Goal: Use online tool/utility

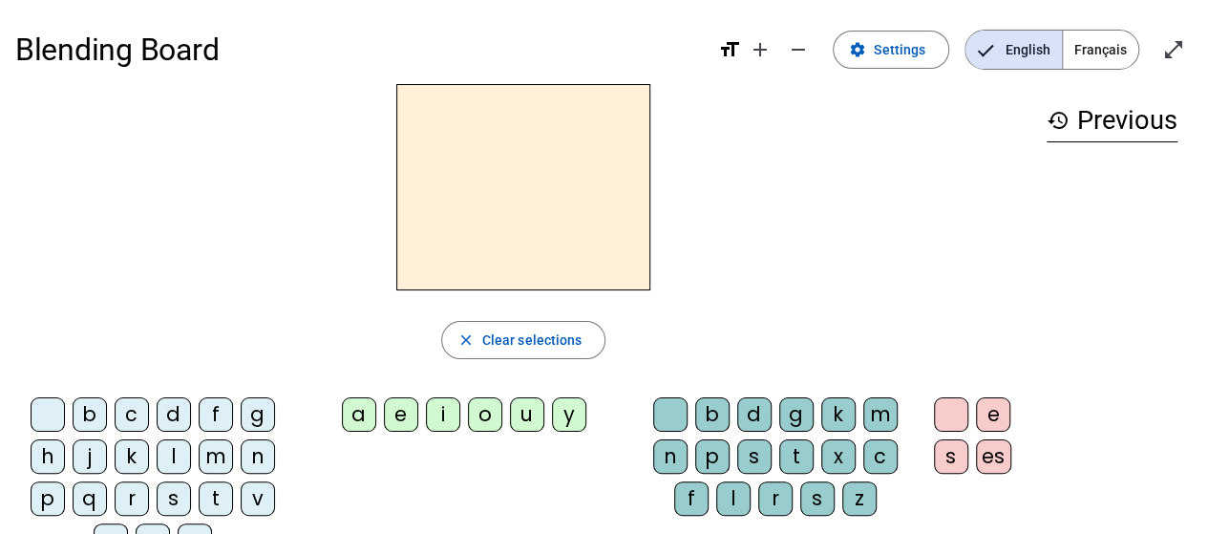
click at [1101, 53] on span "Français" at bounding box center [1100, 50] width 75 height 38
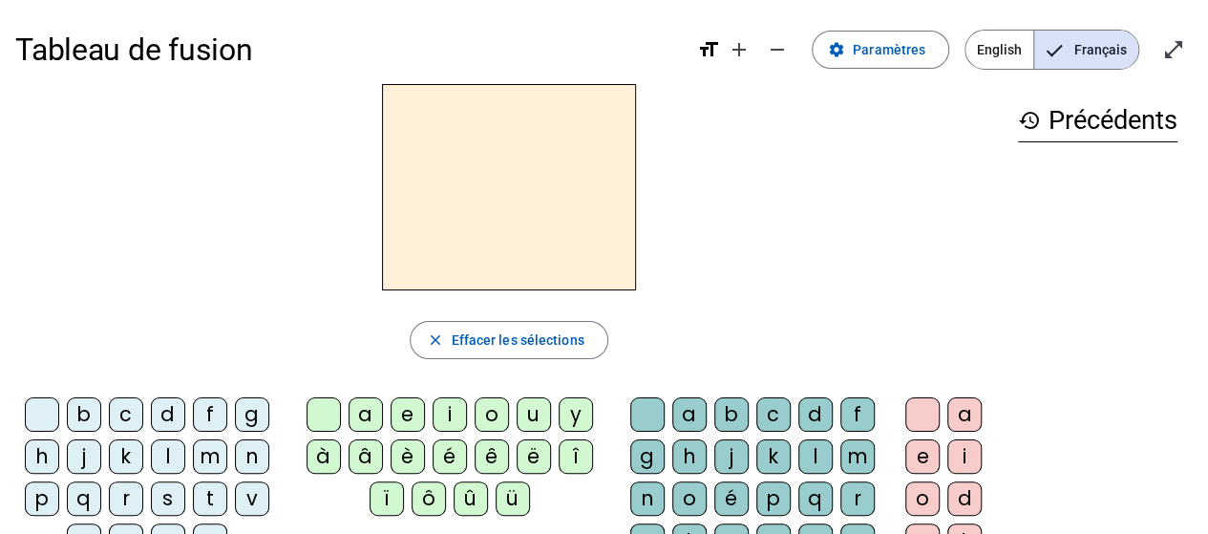
click at [691, 413] on div "a" at bounding box center [689, 414] width 34 height 34
click at [729, 417] on div "b" at bounding box center [731, 414] width 34 height 34
click at [760, 415] on div "c" at bounding box center [773, 414] width 34 height 34
click at [798, 415] on div "d" at bounding box center [815, 414] width 34 height 34
click at [857, 415] on div "f" at bounding box center [857, 414] width 34 height 34
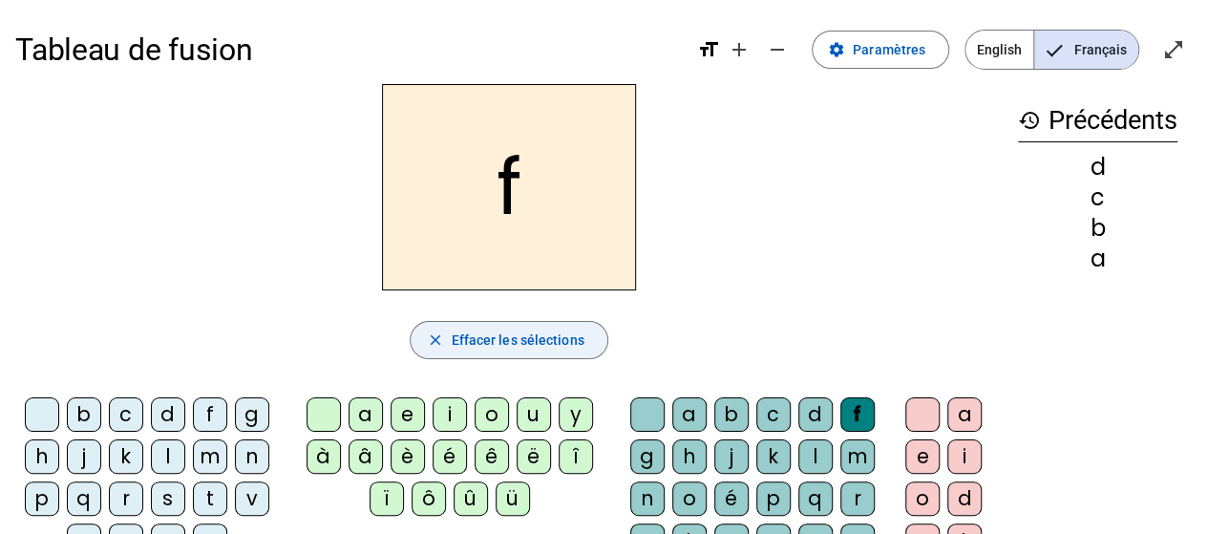
click at [430, 337] on mat-icon "close" at bounding box center [434, 339] width 17 height 17
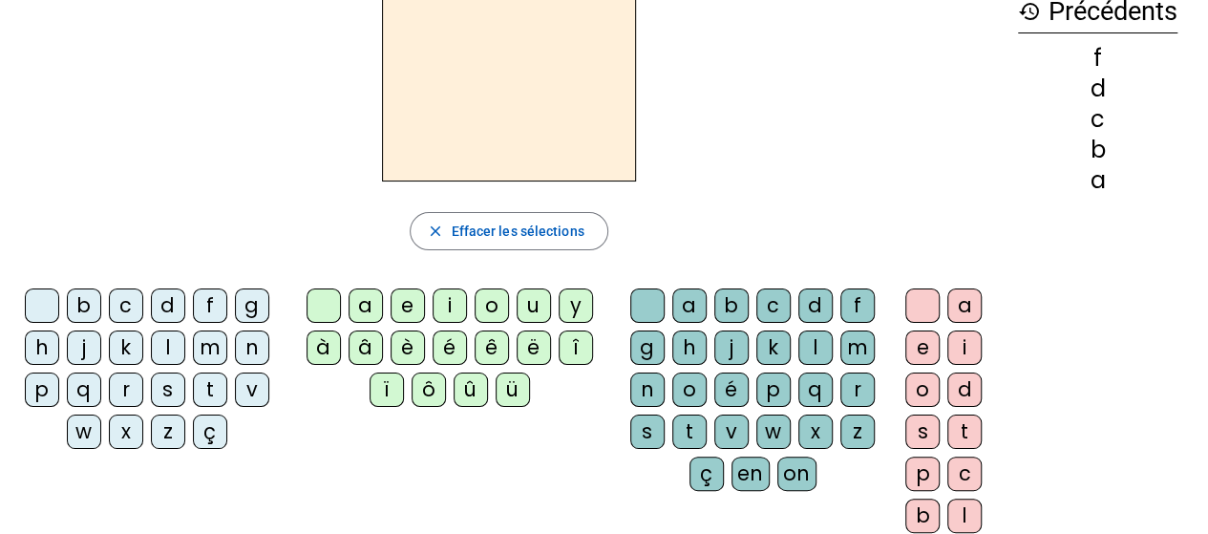
scroll to position [105, 0]
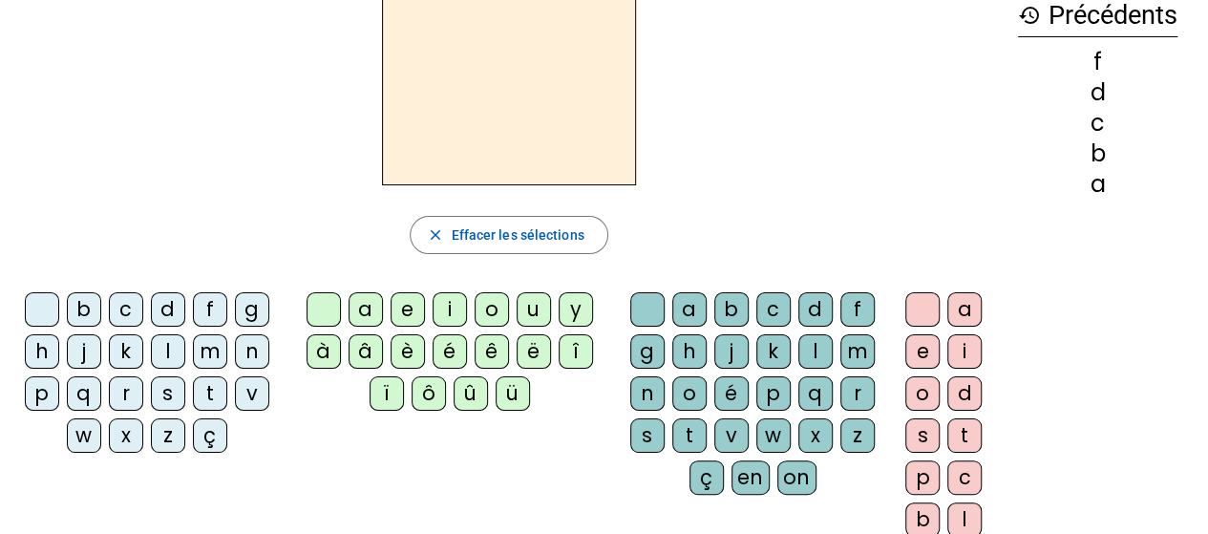
click at [46, 347] on div "h" at bounding box center [42, 351] width 34 height 34
click at [91, 352] on div "j" at bounding box center [84, 351] width 34 height 34
click at [138, 345] on div "k" at bounding box center [126, 351] width 34 height 34
click at [202, 350] on div "m" at bounding box center [210, 351] width 34 height 34
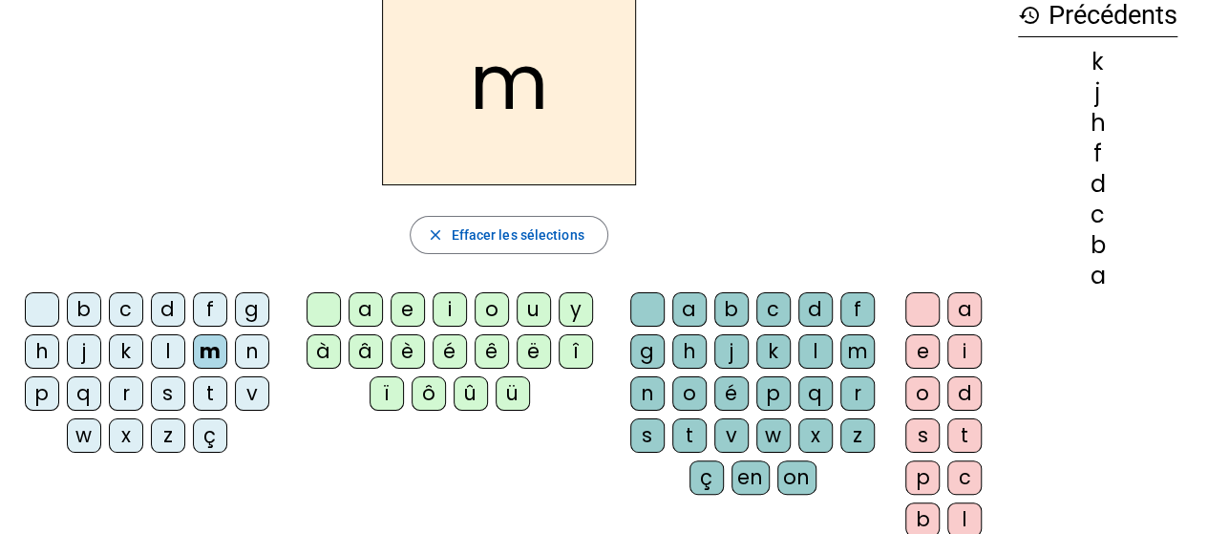
click at [366, 314] on div "a" at bounding box center [366, 309] width 34 height 34
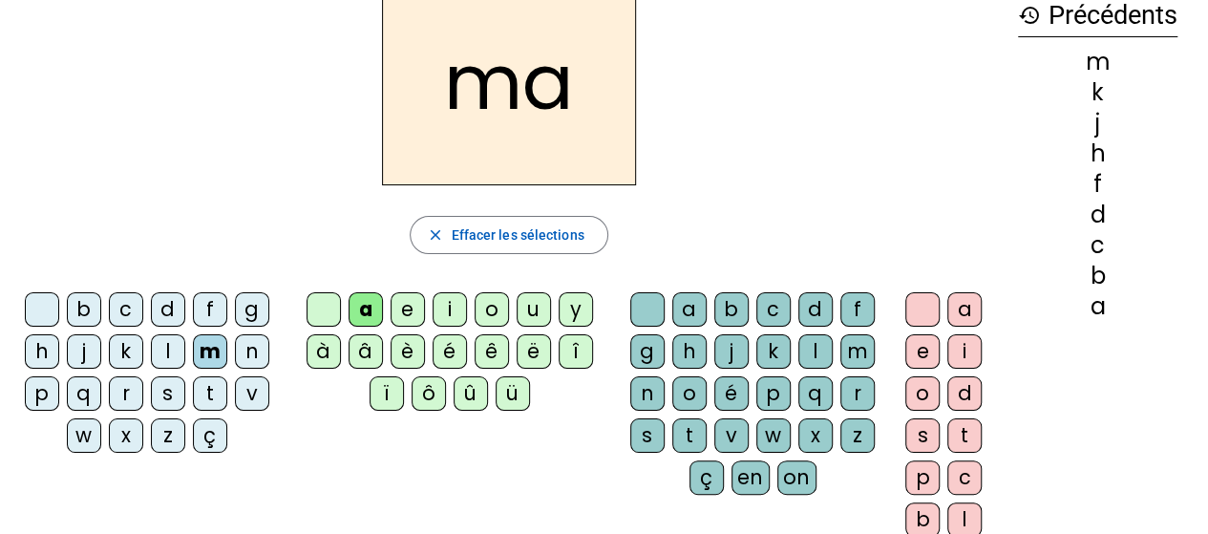
click at [249, 309] on div "g" at bounding box center [252, 309] width 34 height 34
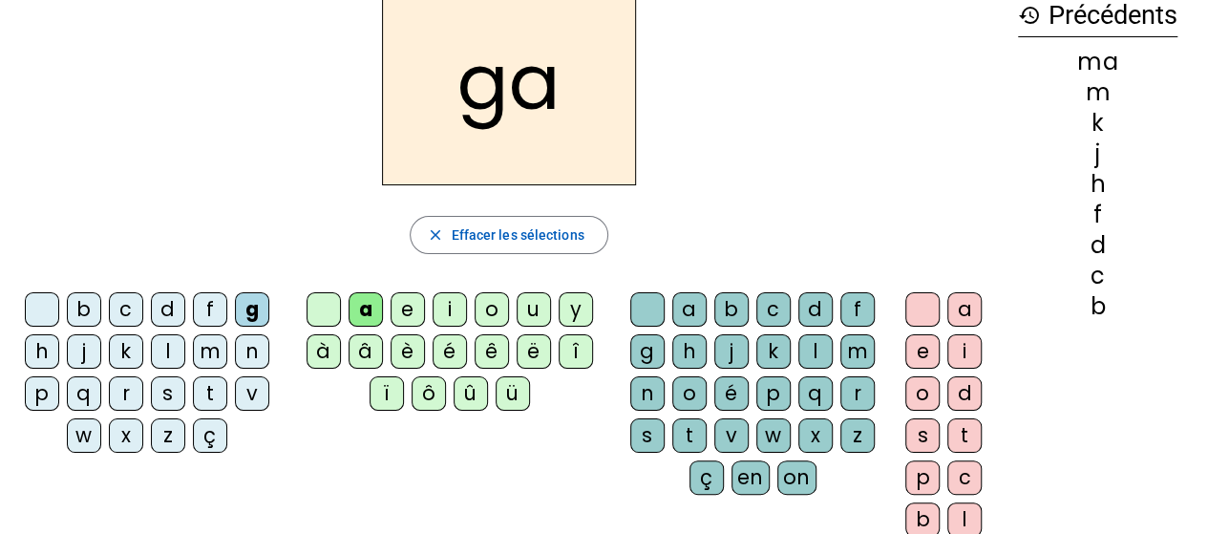
click at [201, 344] on div "m" at bounding box center [210, 351] width 34 height 34
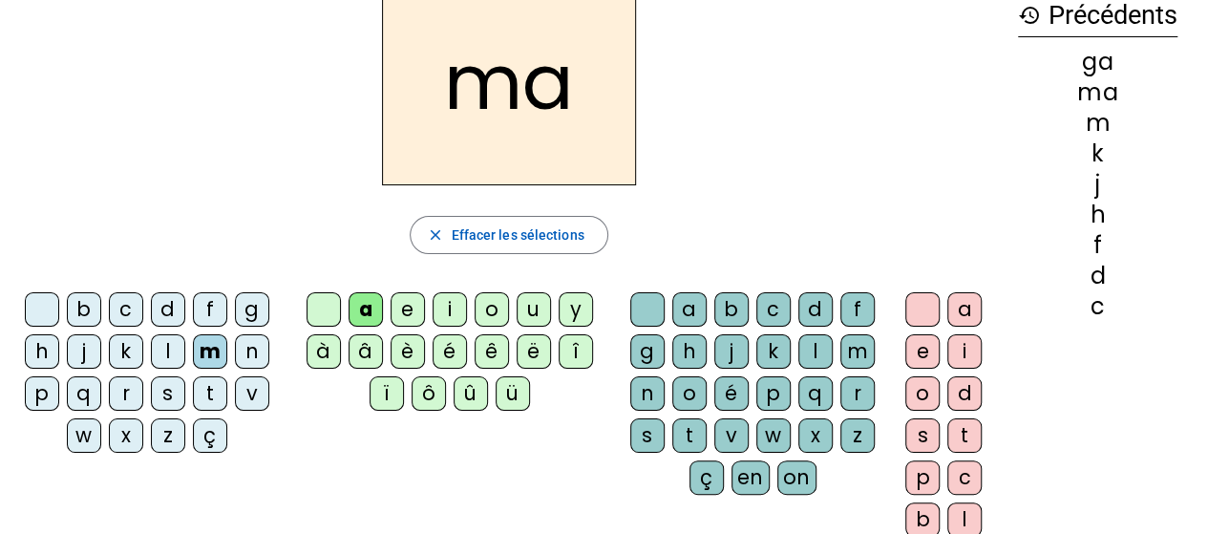
click at [206, 393] on div "t" at bounding box center [210, 393] width 34 height 34
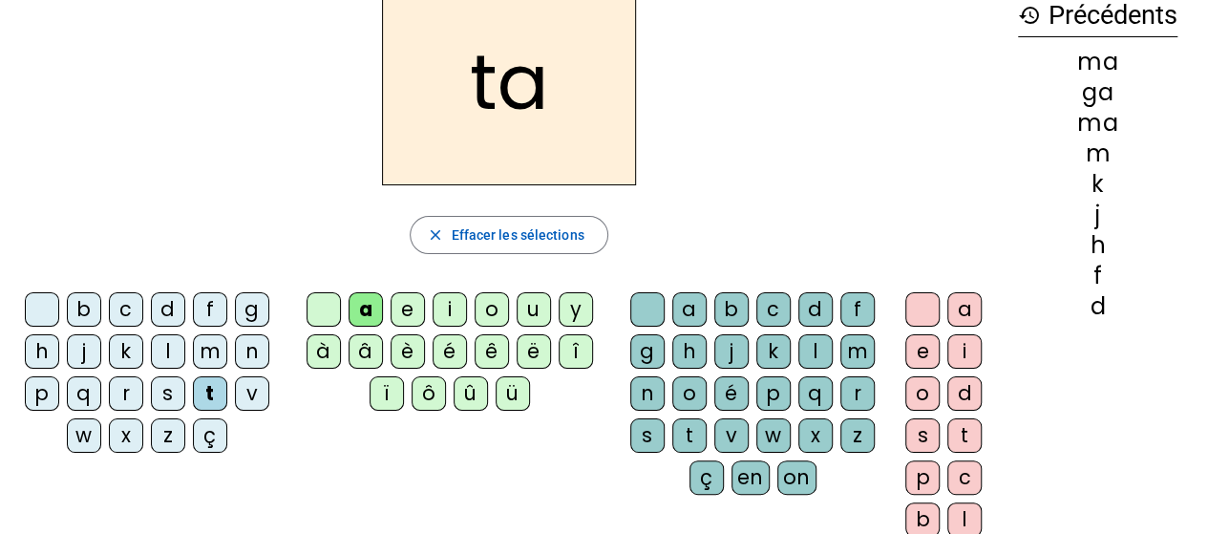
click at [812, 312] on div "d" at bounding box center [815, 309] width 34 height 34
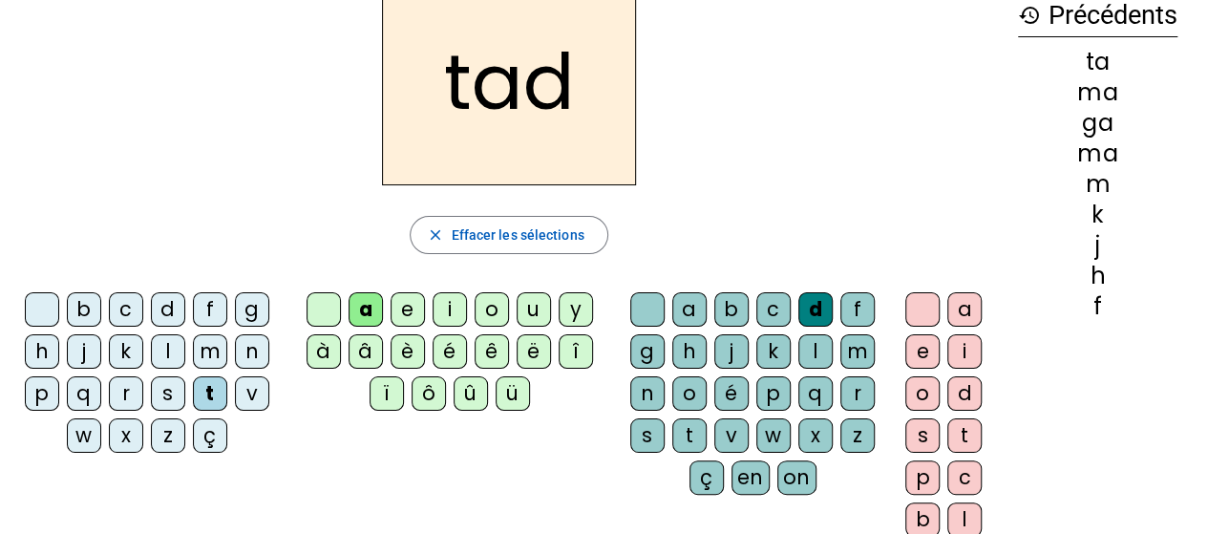
click at [733, 389] on div "é" at bounding box center [731, 393] width 34 height 34
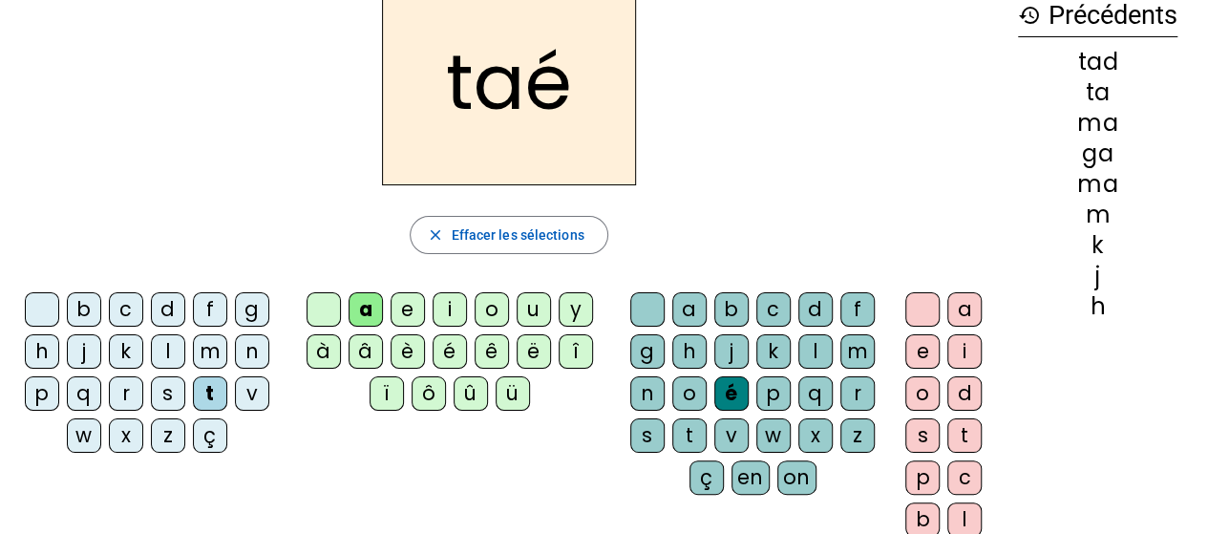
click at [693, 389] on div "o" at bounding box center [689, 393] width 34 height 34
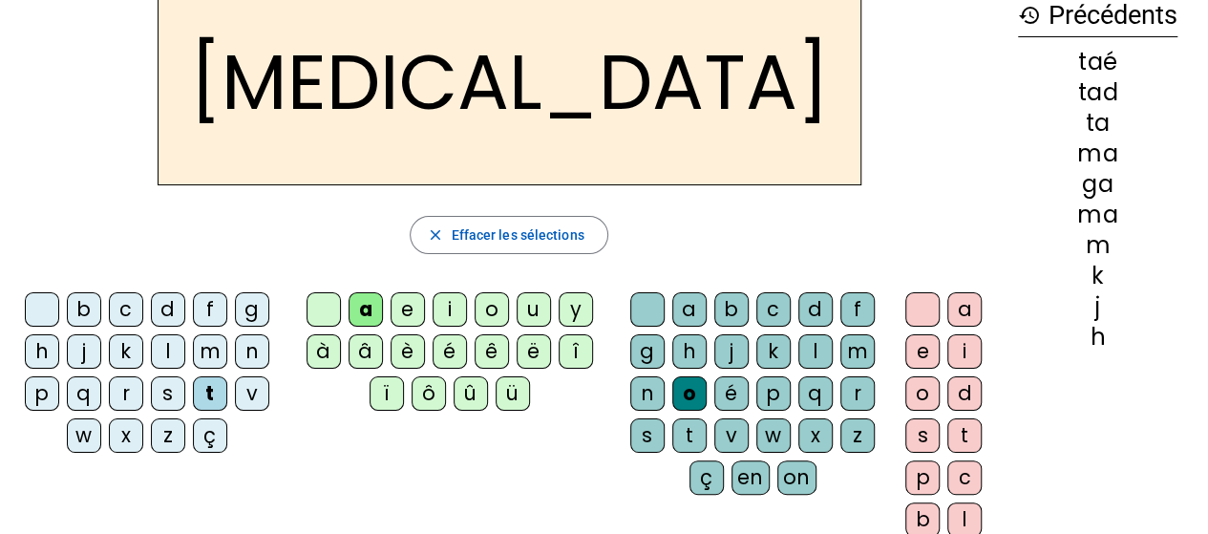
click at [639, 384] on div "n" at bounding box center [647, 393] width 34 height 34
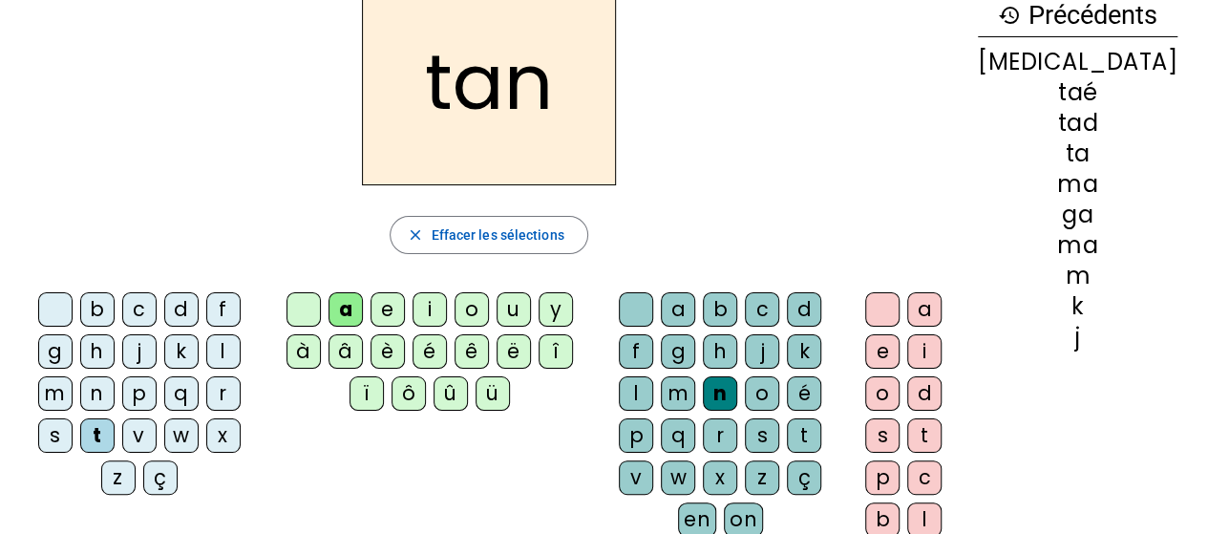
click at [661, 358] on div "g" at bounding box center [678, 351] width 34 height 34
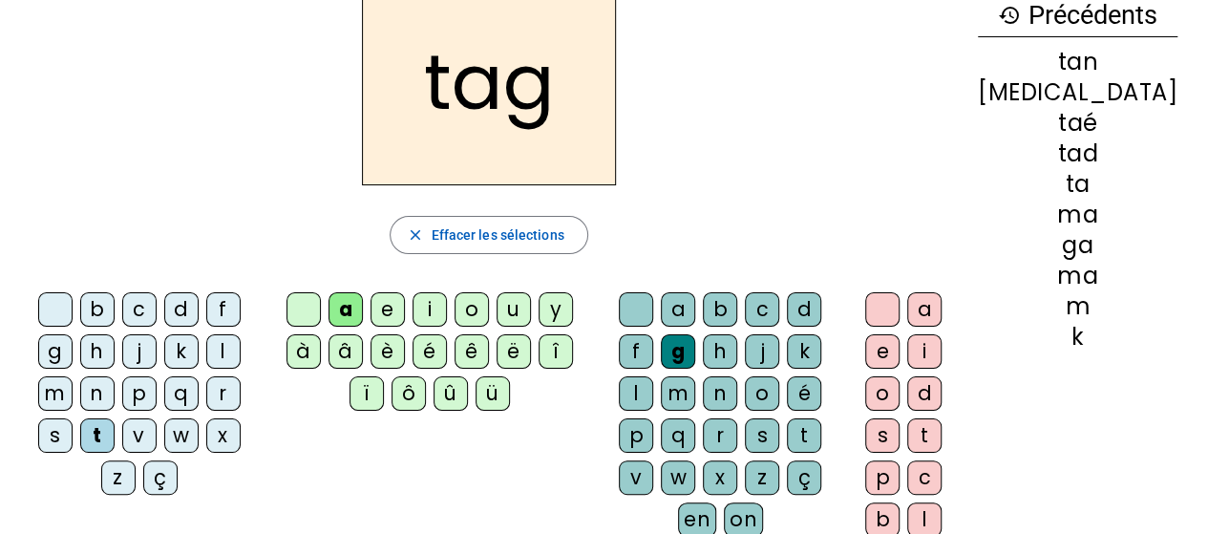
click at [688, 315] on div "a" at bounding box center [678, 309] width 34 height 34
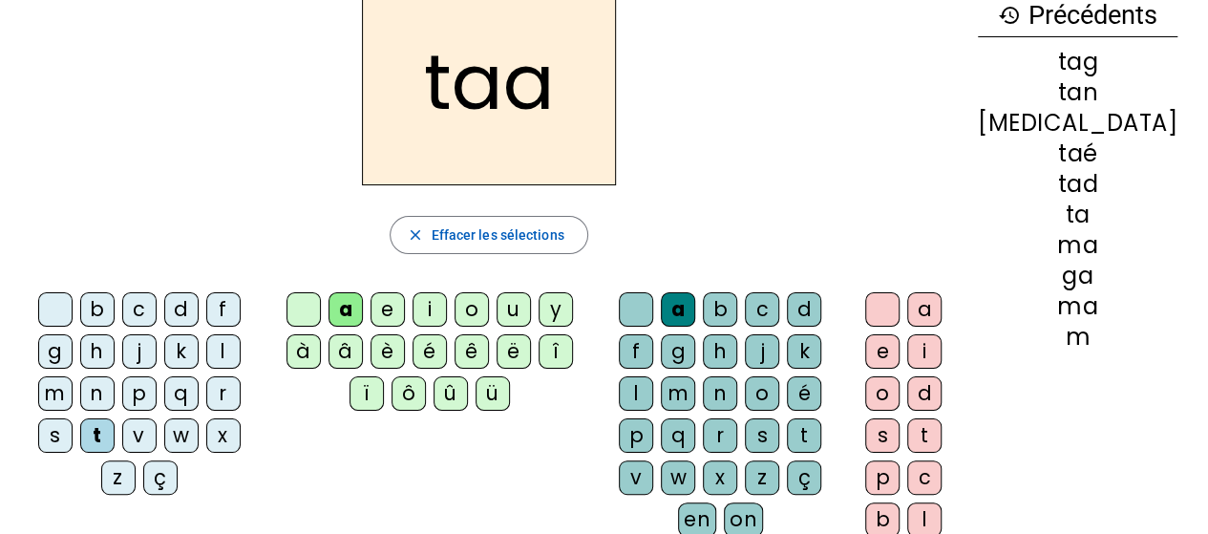
click at [737, 418] on div "r" at bounding box center [720, 435] width 34 height 34
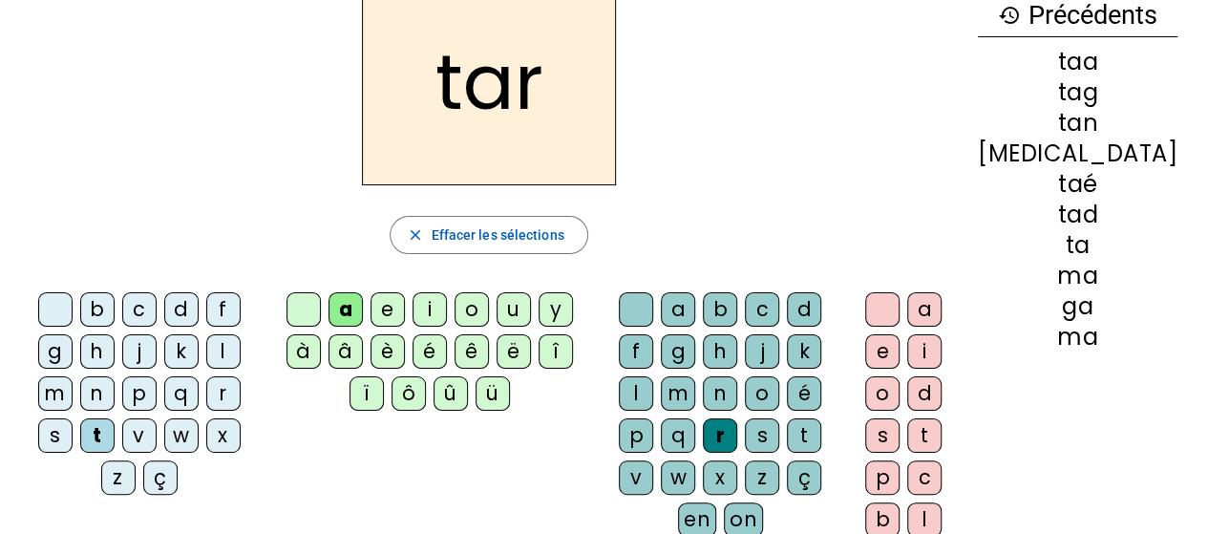
click at [779, 460] on div "z" at bounding box center [762, 477] width 34 height 34
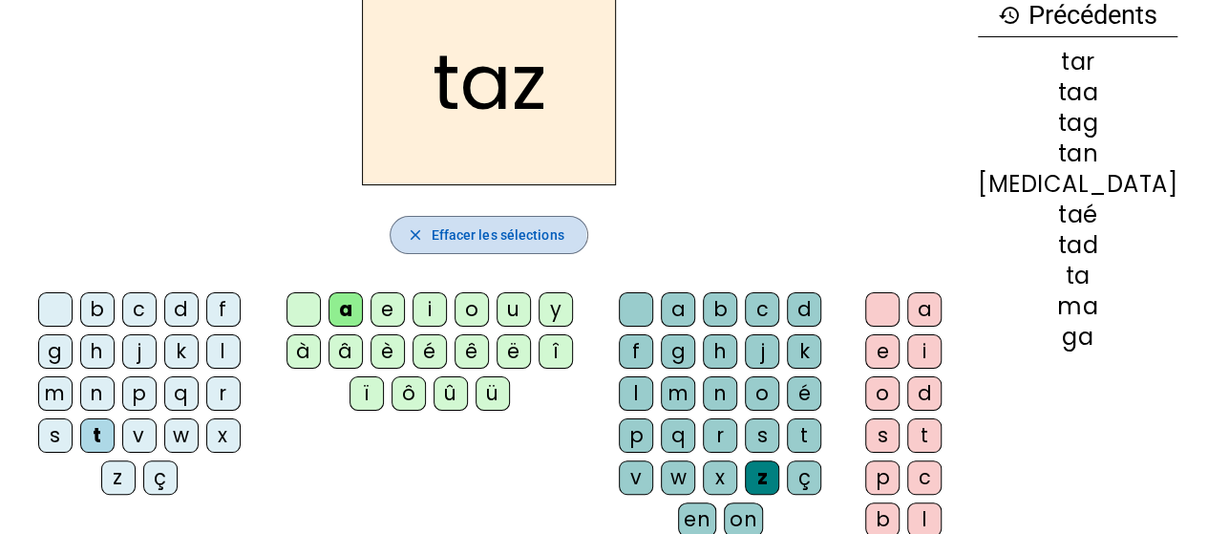
click at [423, 233] on mat-icon "close" at bounding box center [414, 234] width 17 height 17
